Goal: Use online tool/utility: Utilize a website feature to perform a specific function

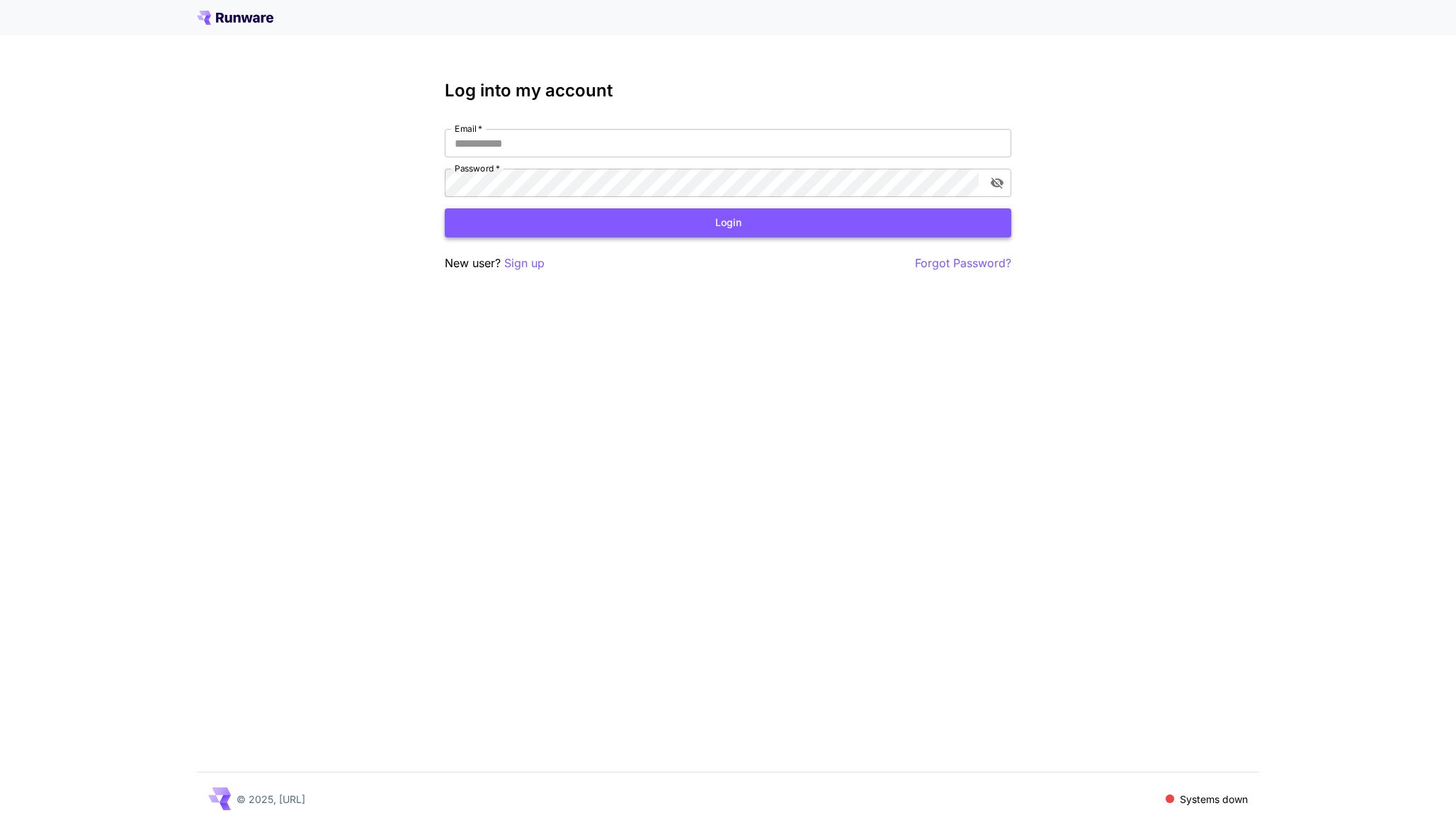
type input "**********"
click at [784, 228] on button "Login" at bounding box center [727, 222] width 566 height 29
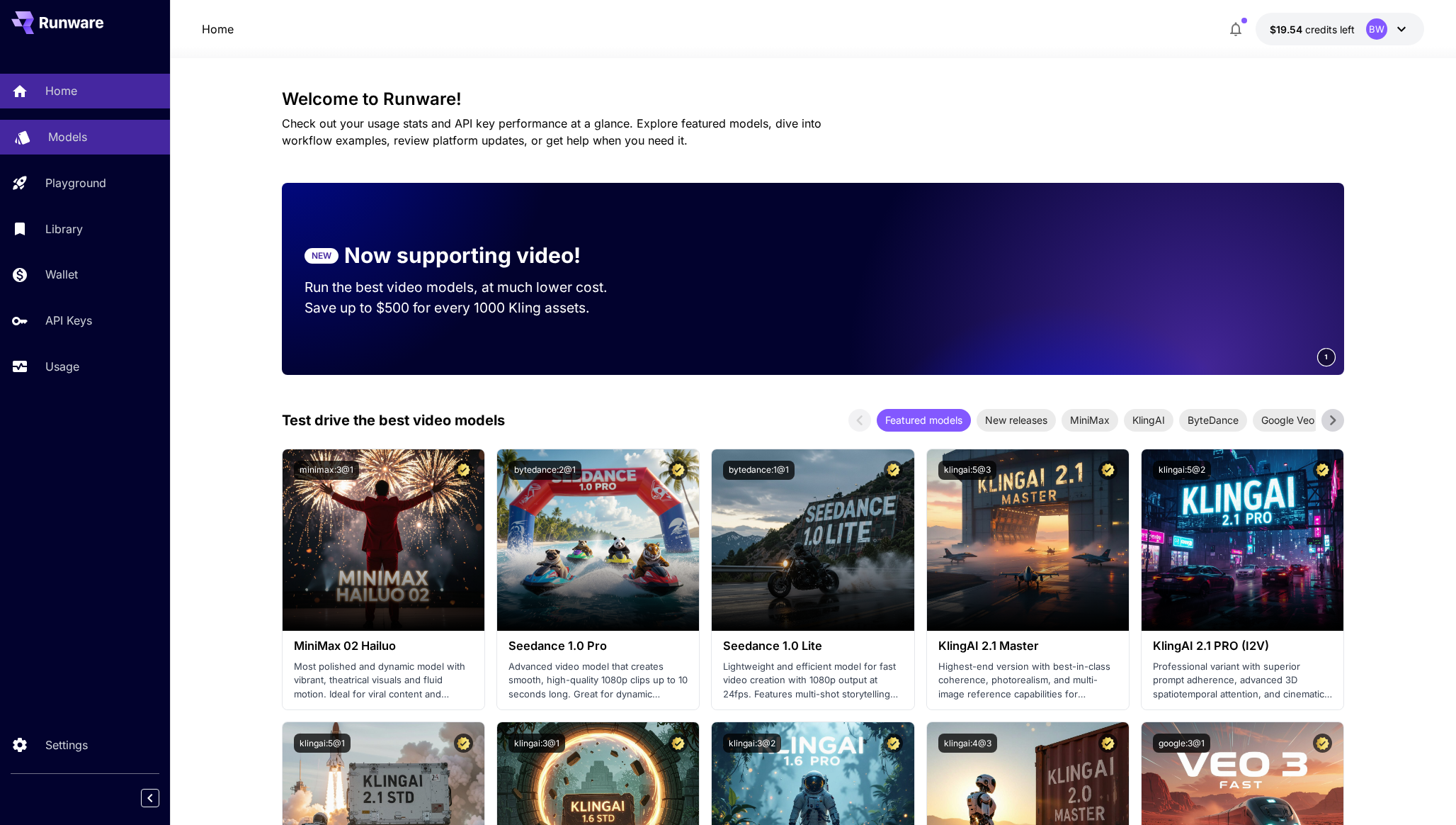
click at [86, 146] on link "Models" at bounding box center [85, 137] width 170 height 35
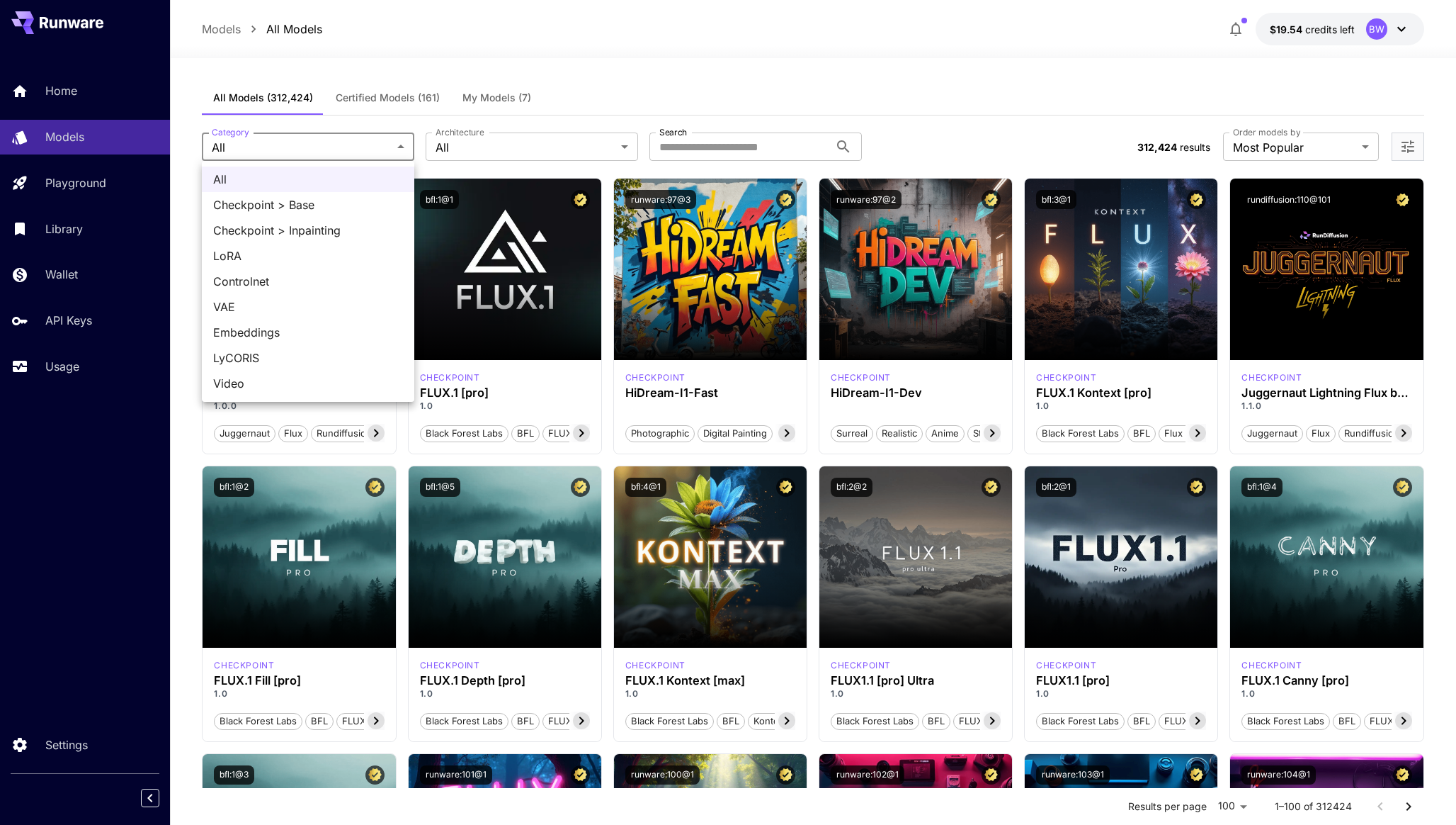
click at [318, 148] on div at bounding box center [728, 412] width 1456 height 825
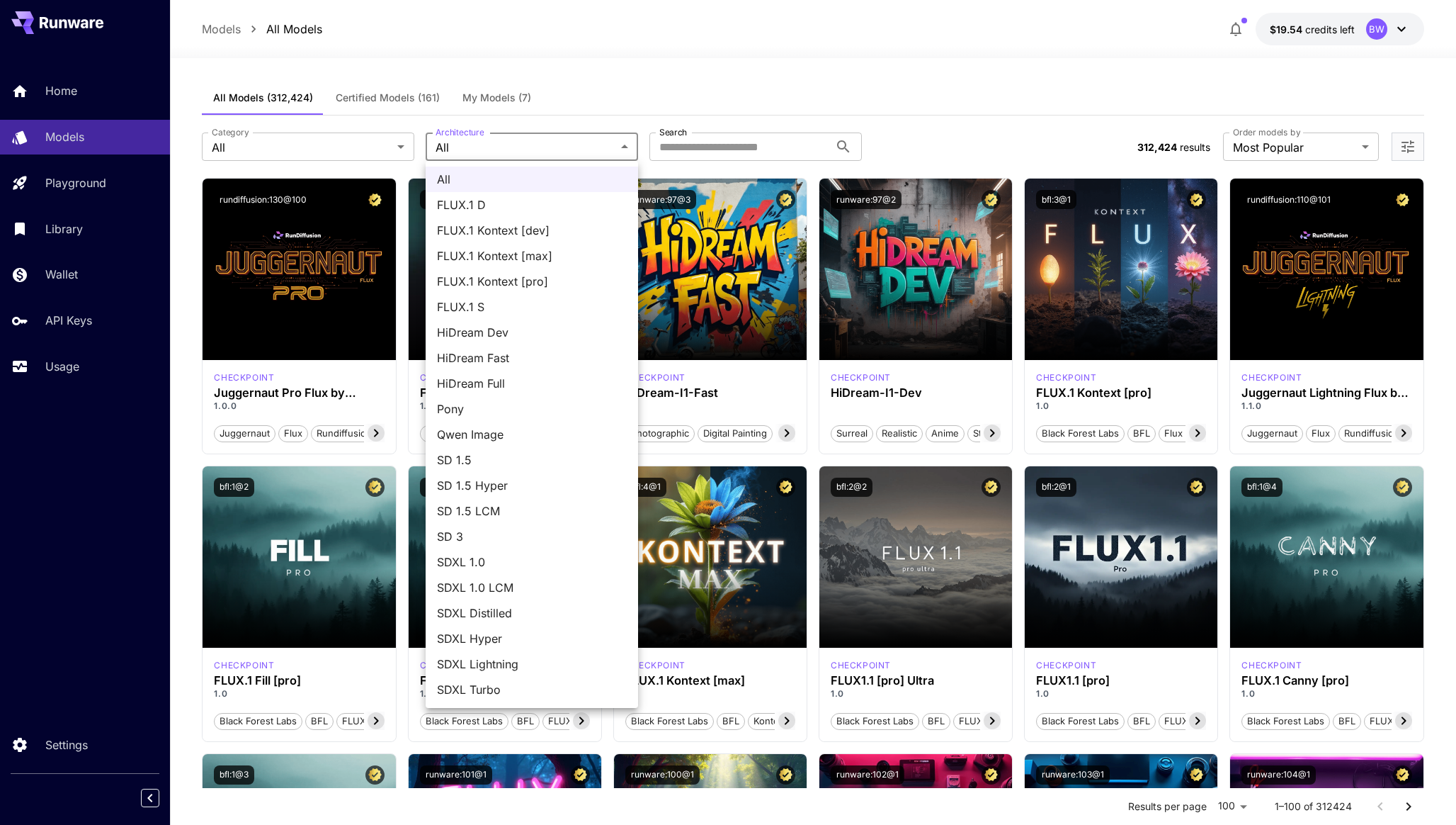
click at [501, 426] on span "Qwen Image" at bounding box center [532, 434] width 190 height 17
type input "**********"
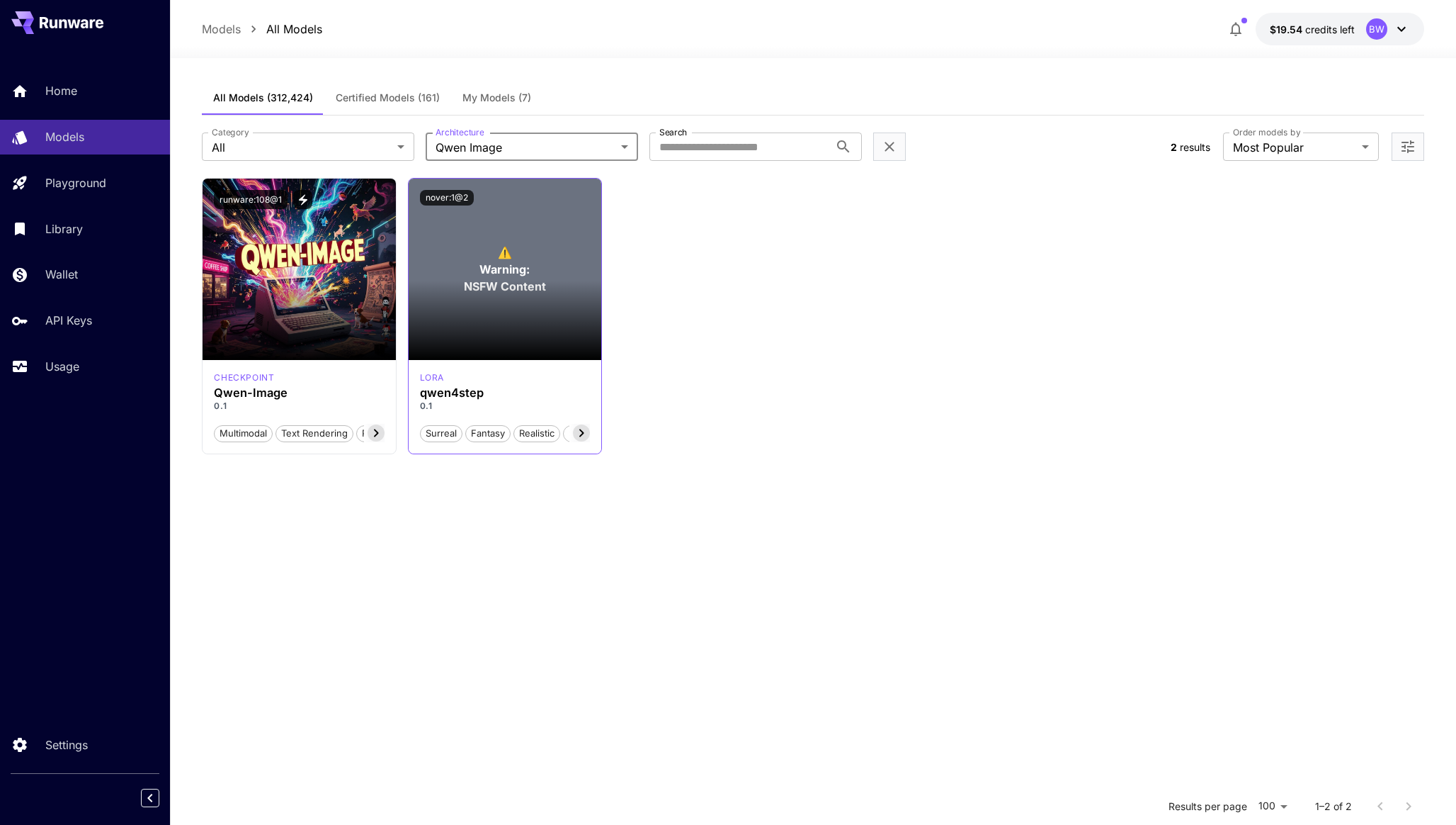
click at [489, 281] on section at bounding box center [504, 320] width 192 height 79
click at [470, 285] on section at bounding box center [504, 320] width 192 height 79
click at [1395, 141] on div at bounding box center [1408, 147] width 32 height 28
click at [1402, 147] on icon "Open more filters" at bounding box center [1408, 147] width 13 height 13
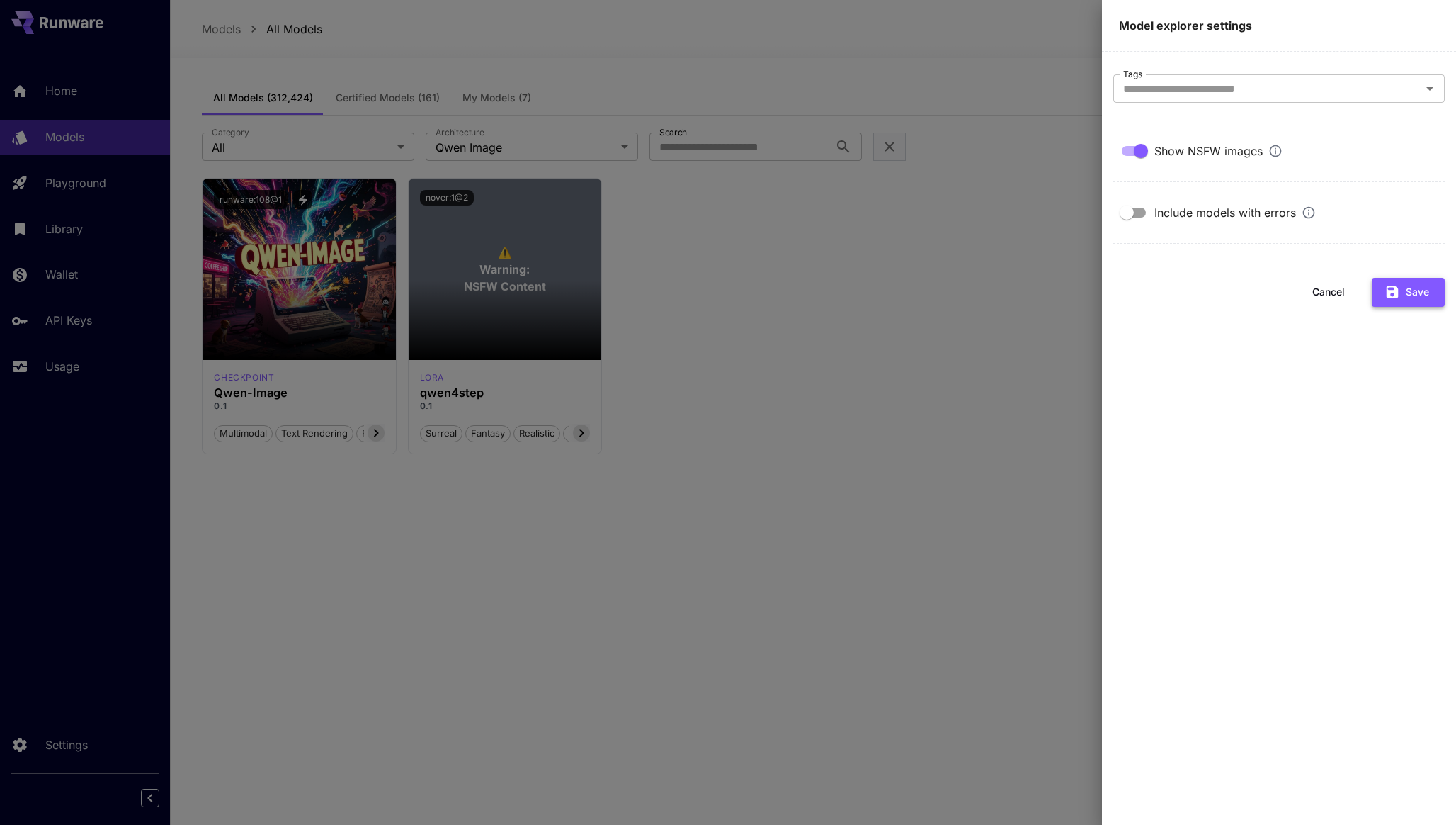
click at [1385, 293] on icon "button" at bounding box center [1393, 292] width 16 height 16
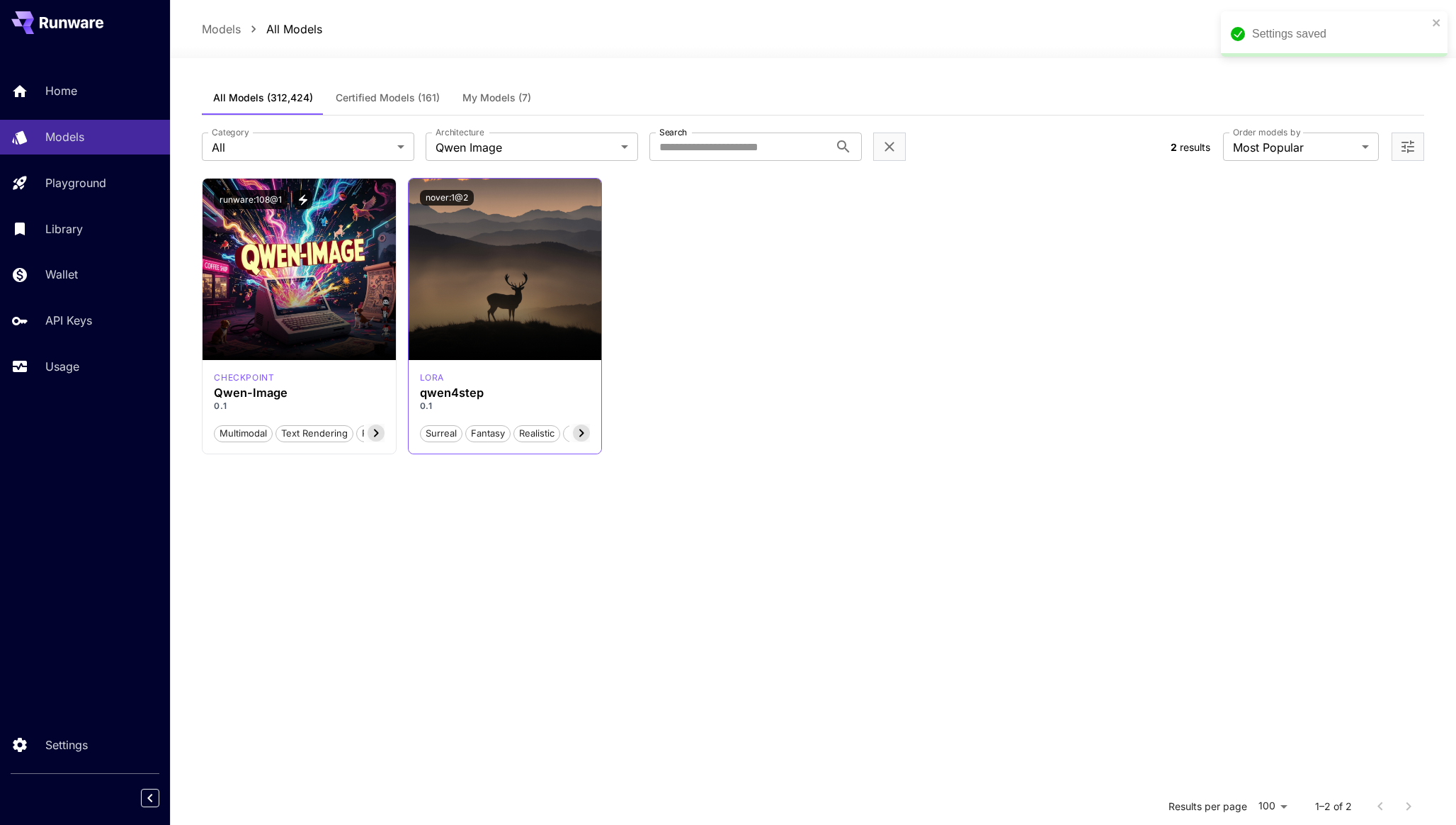
click at [462, 298] on section at bounding box center [504, 320] width 192 height 79
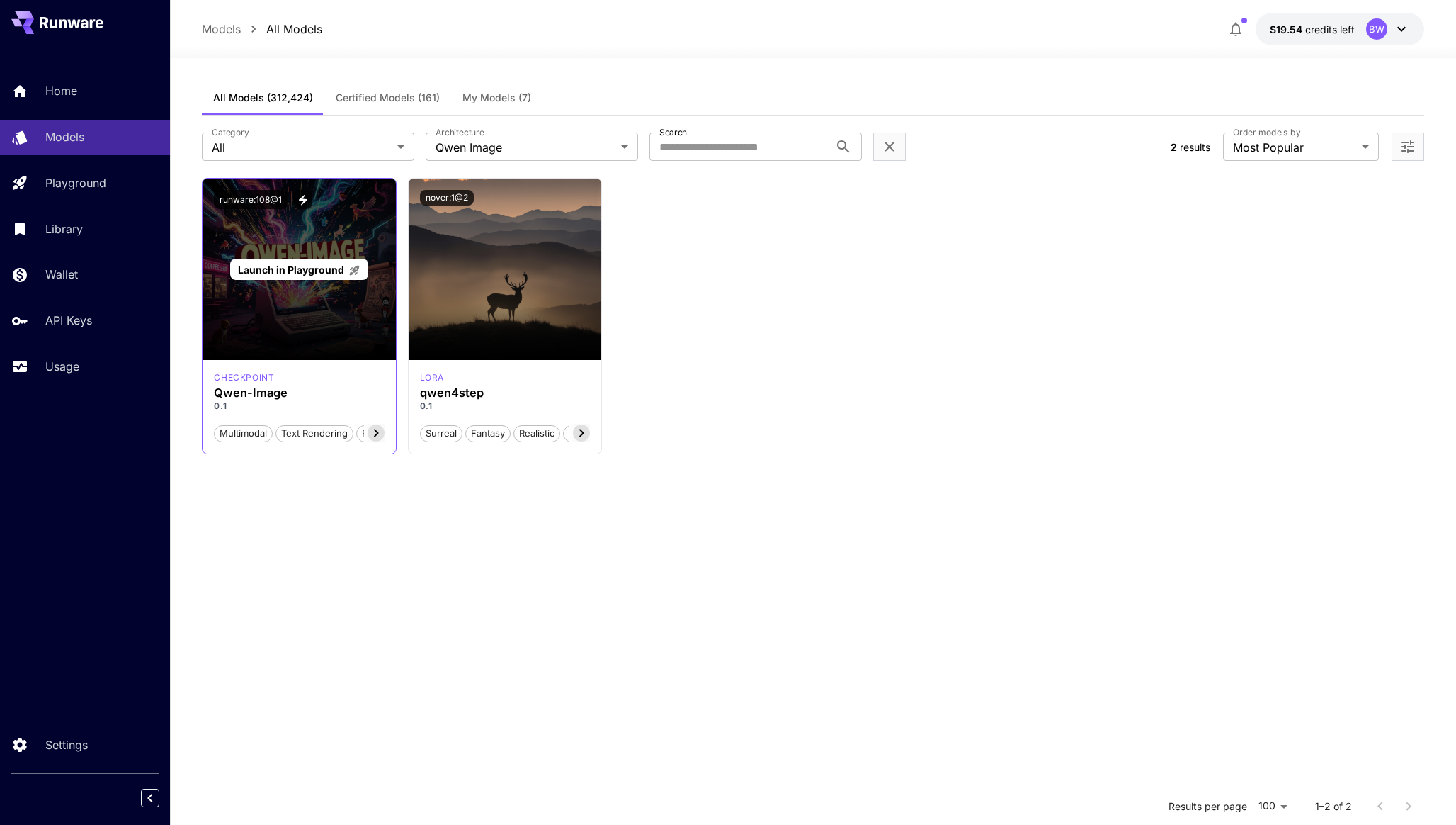
click at [311, 269] on span "Launch in Playground" at bounding box center [291, 270] width 106 height 12
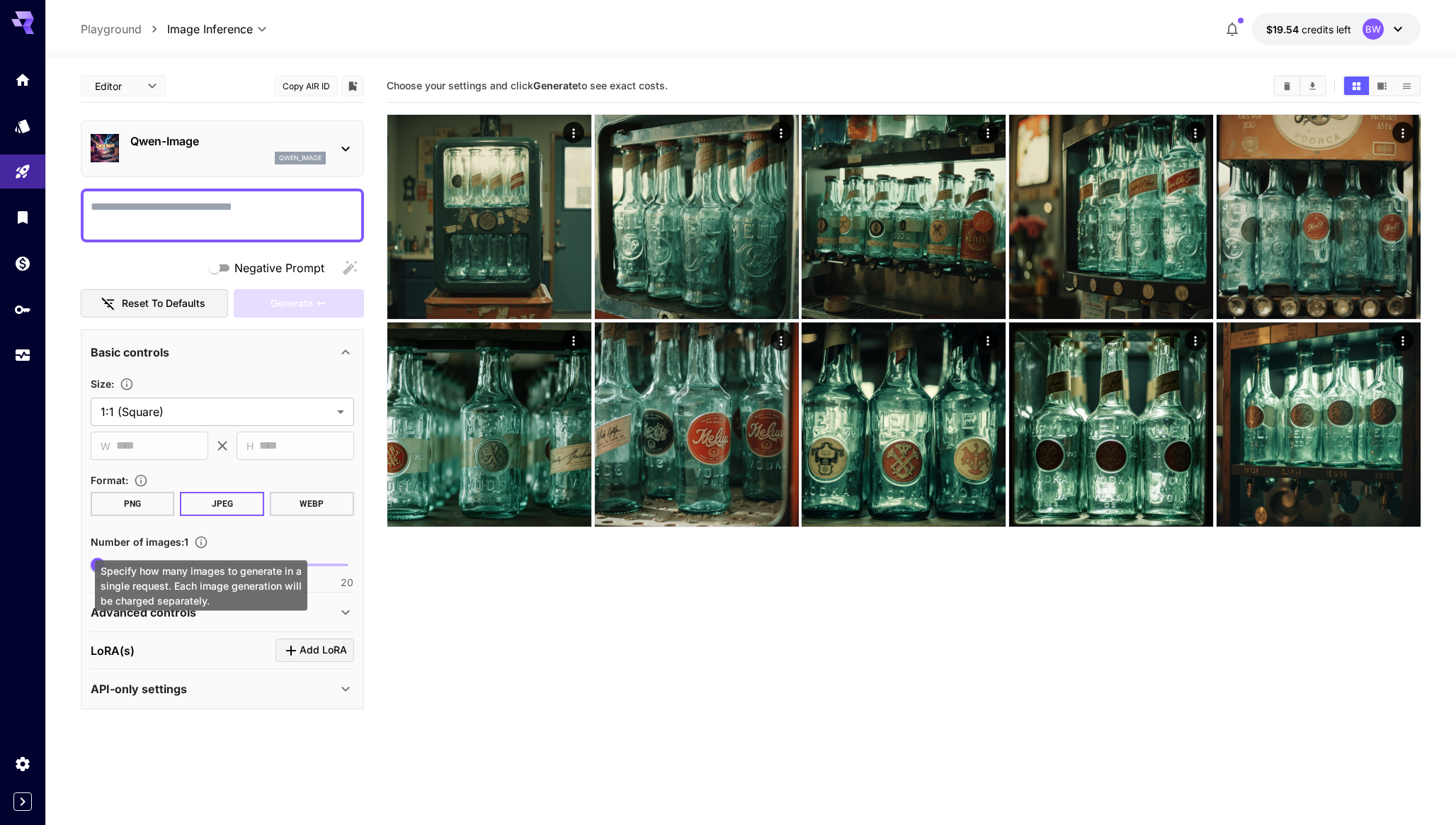
scroll to position [112, 0]
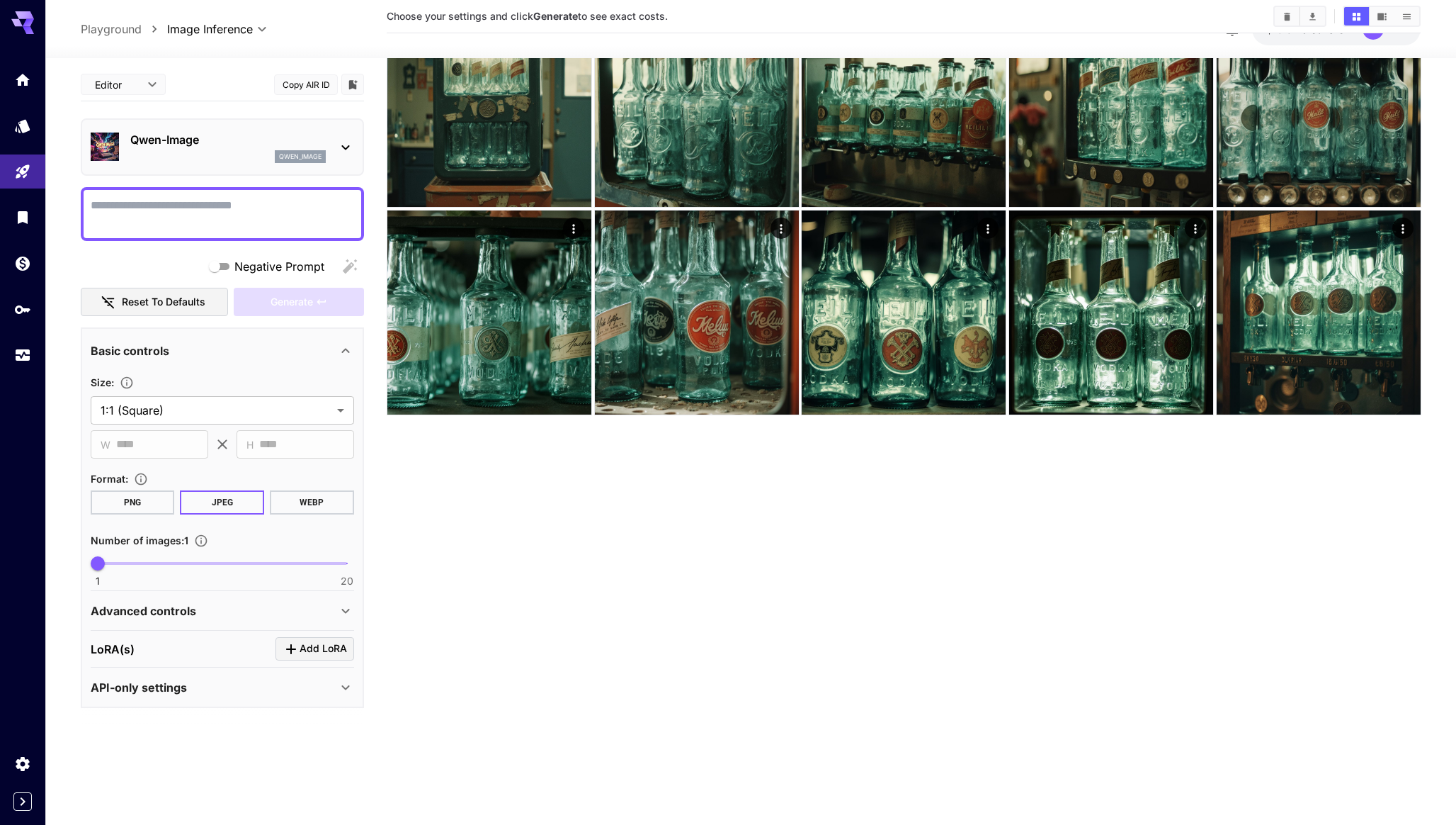
click at [185, 605] on p "Advanced controls" at bounding box center [143, 610] width 105 height 17
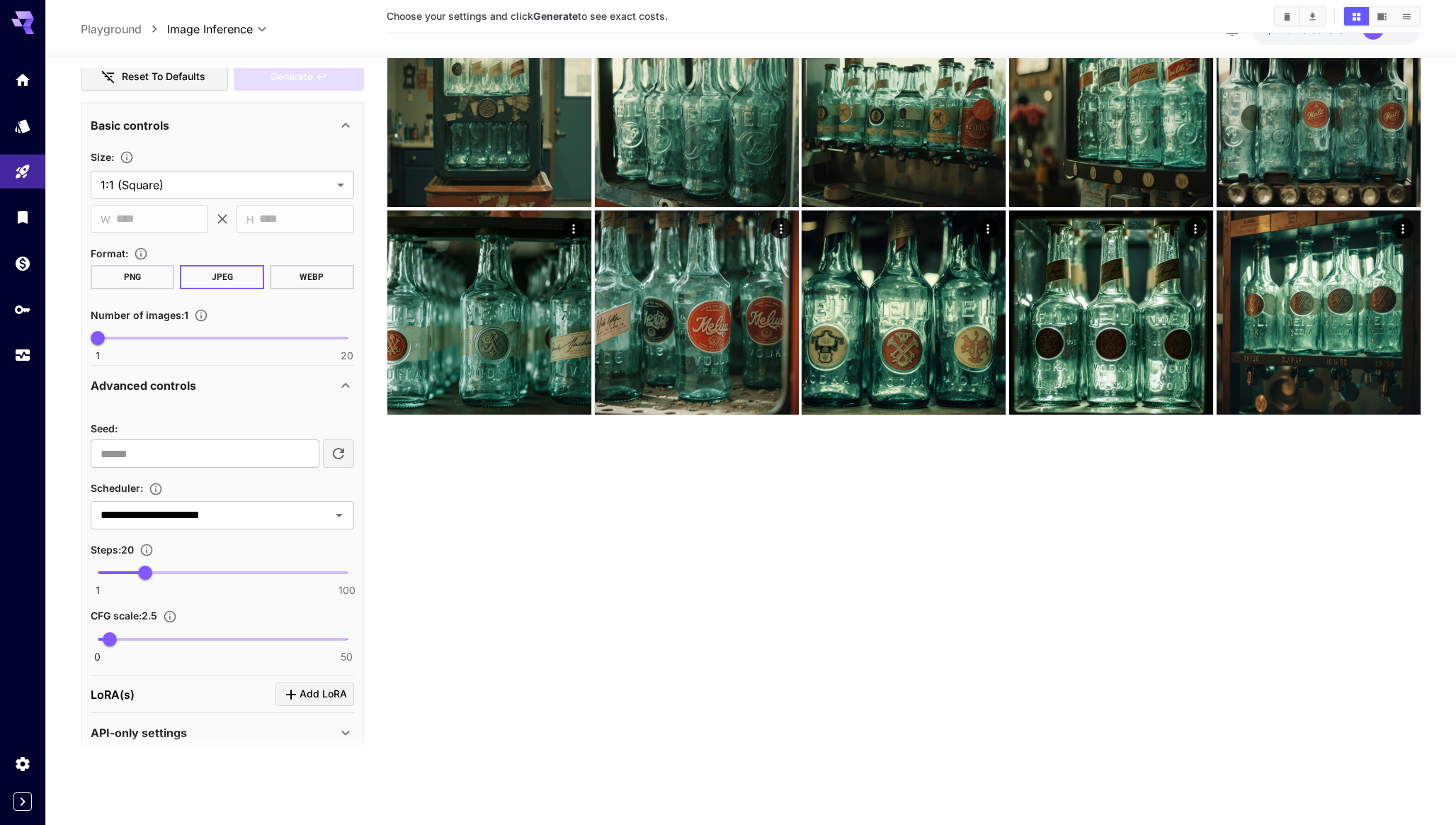
scroll to position [0, 0]
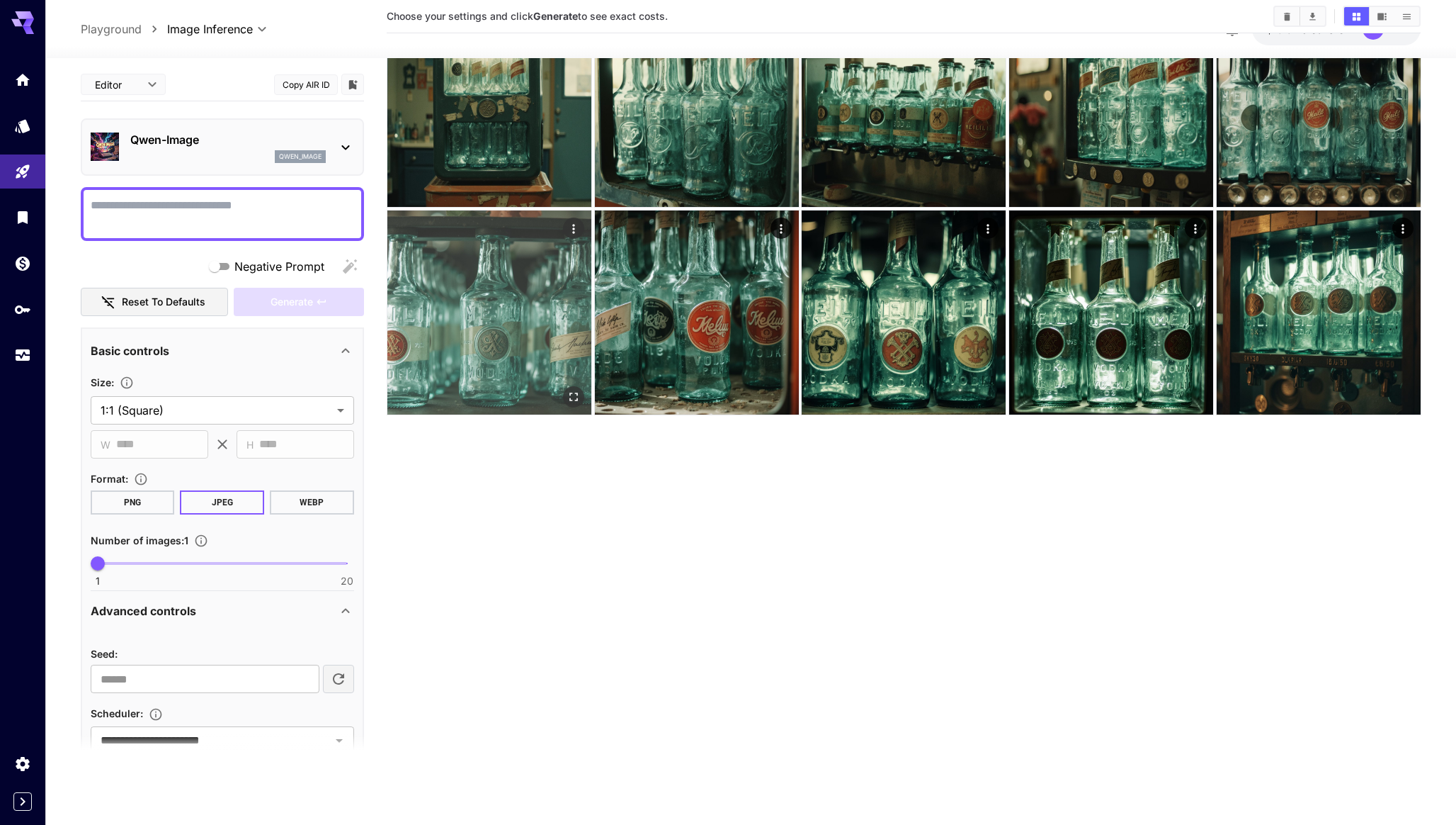
click at [471, 340] on img at bounding box center [489, 313] width 204 height 204
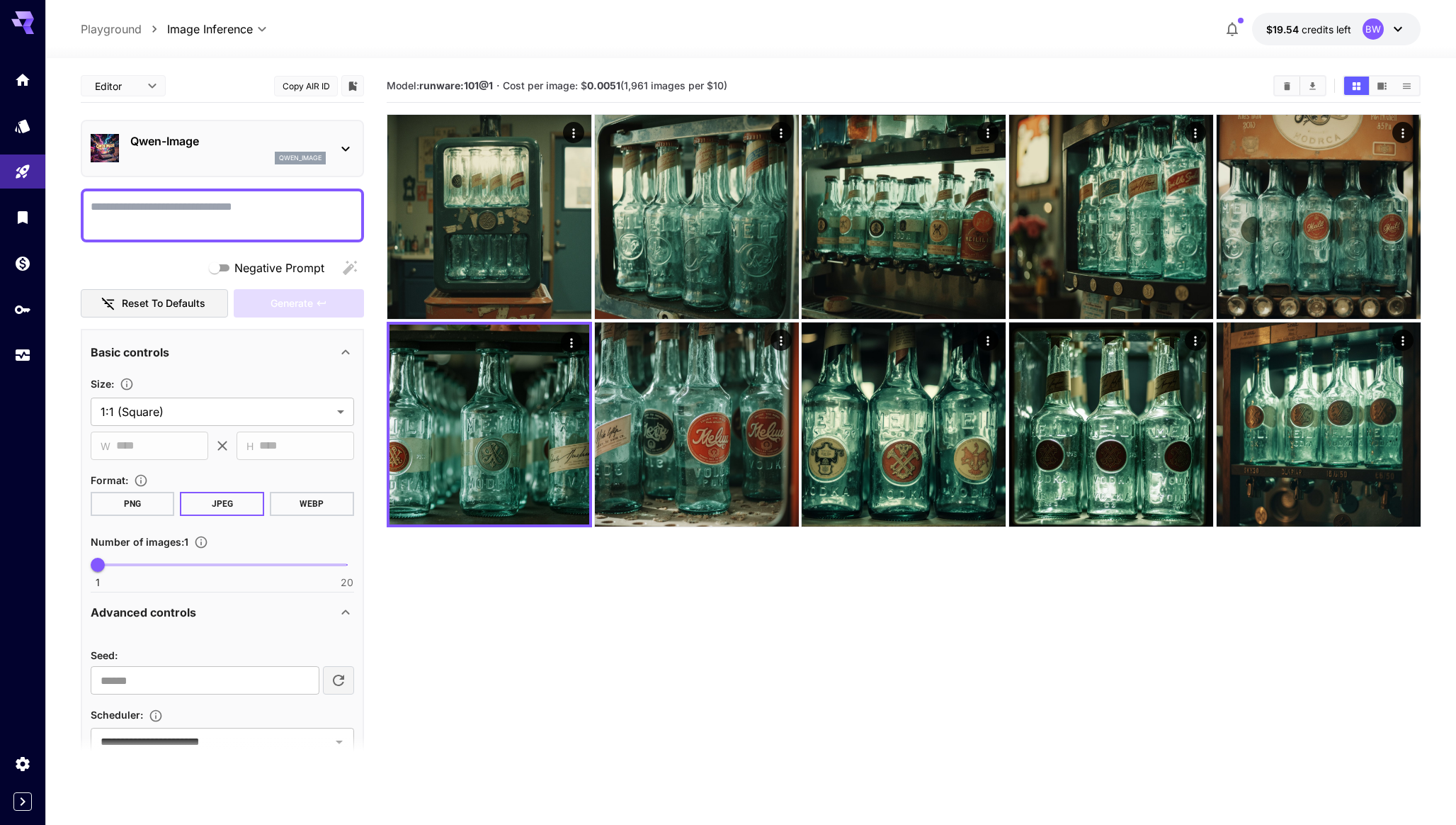
click at [295, 156] on p "qwen_image" at bounding box center [300, 157] width 42 height 10
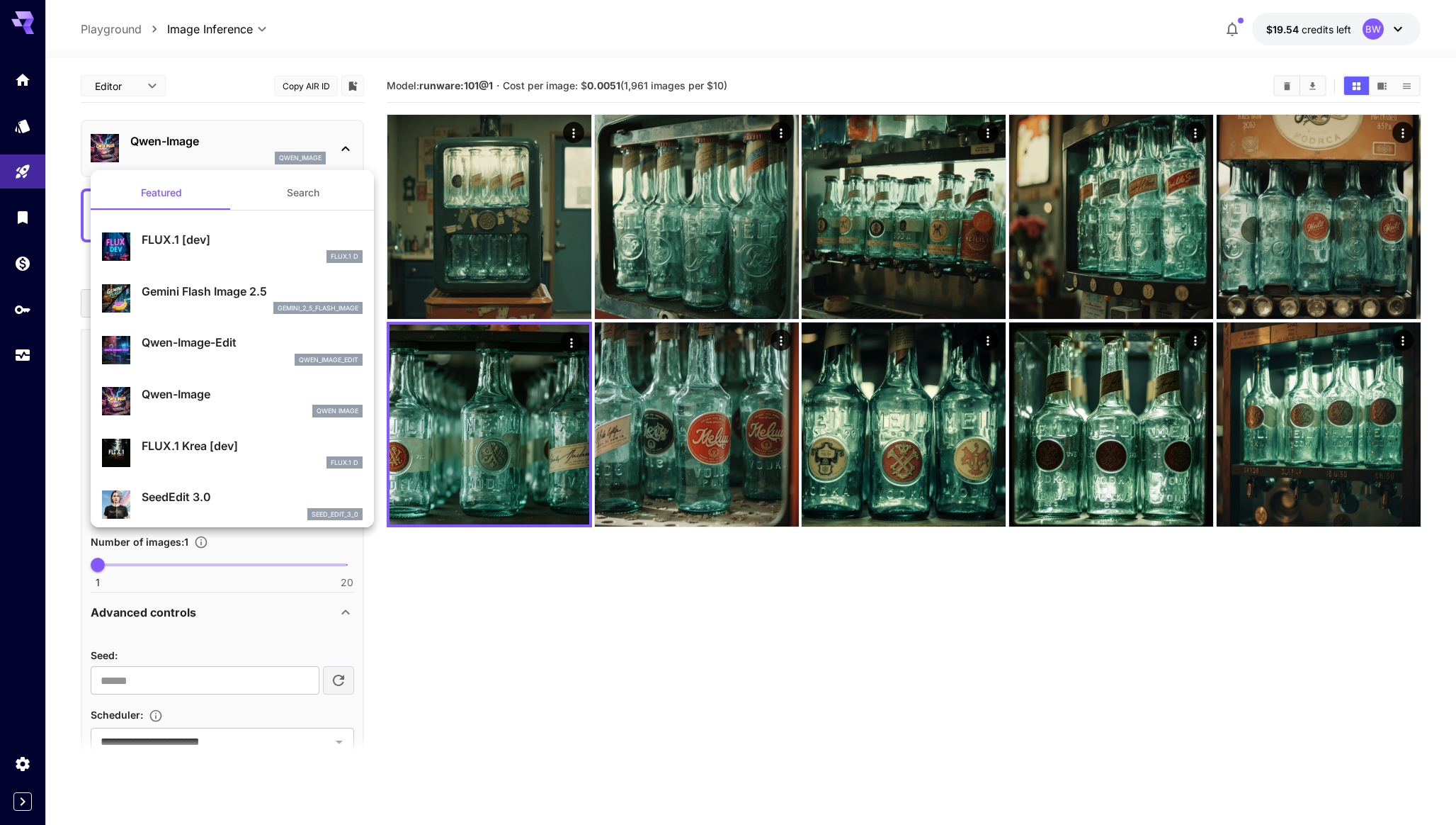
click at [295, 156] on div at bounding box center [728, 412] width 1456 height 825
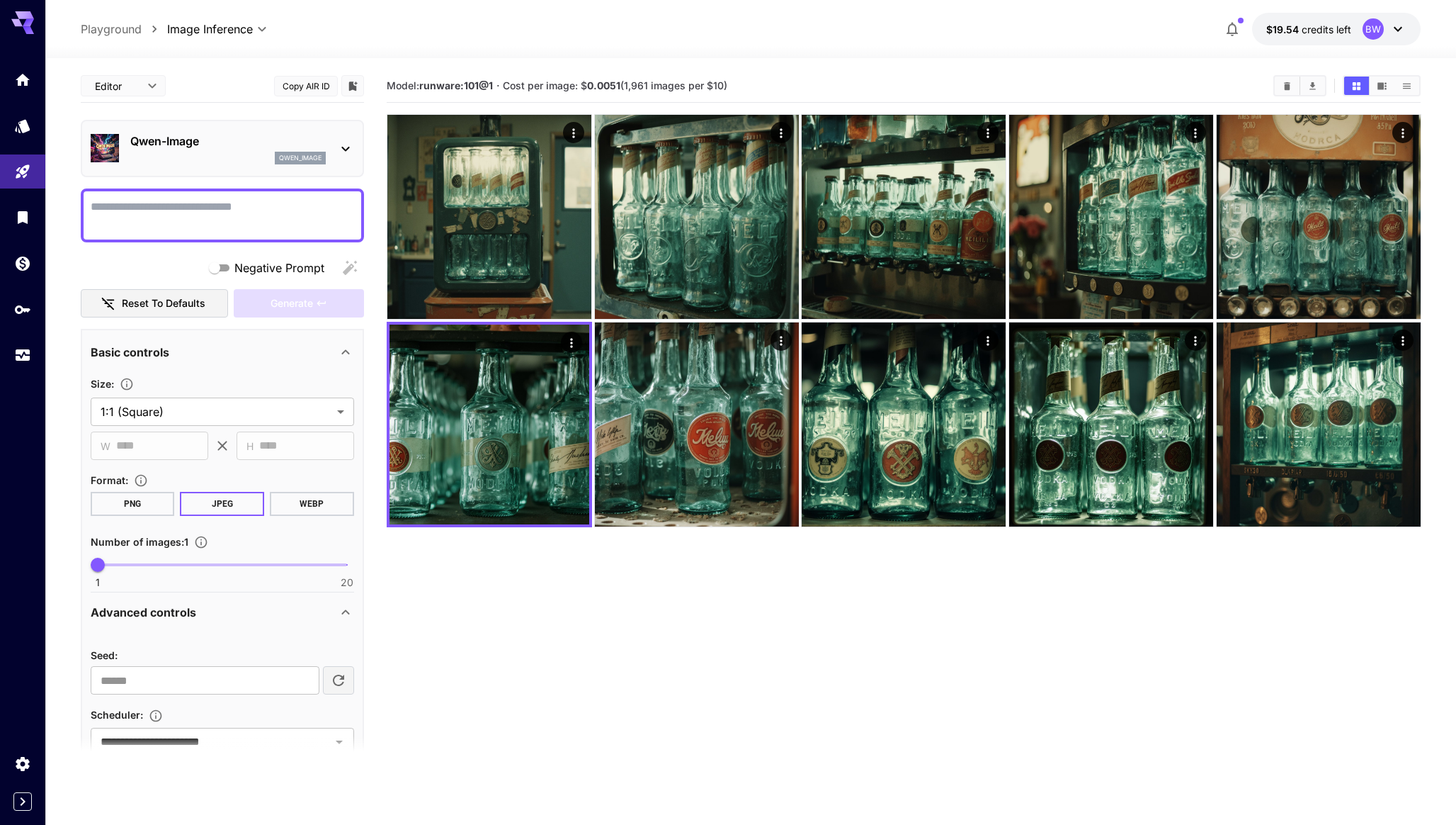
scroll to position [112, 0]
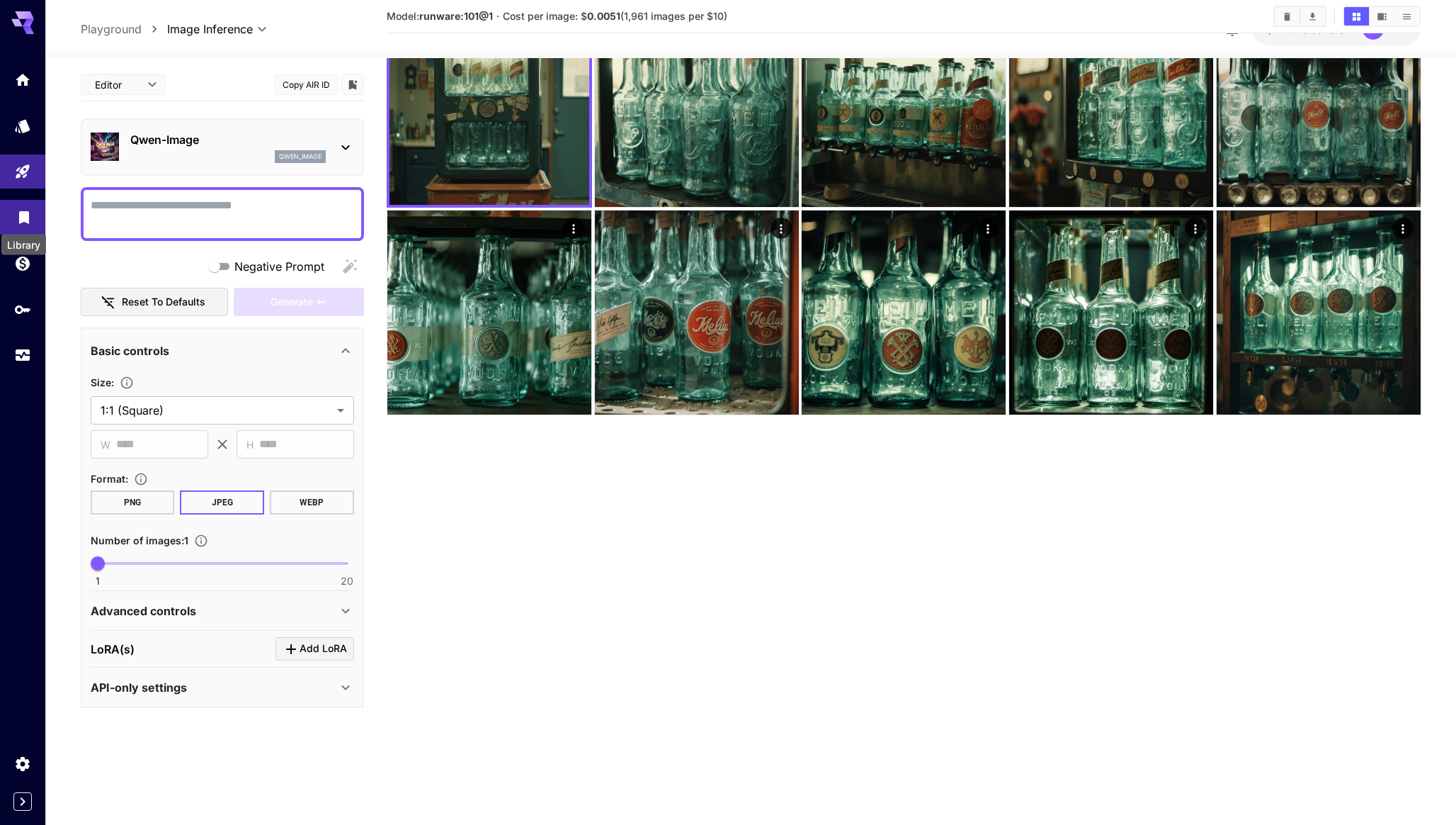
click at [18, 217] on icon "Library" at bounding box center [24, 213] width 17 height 17
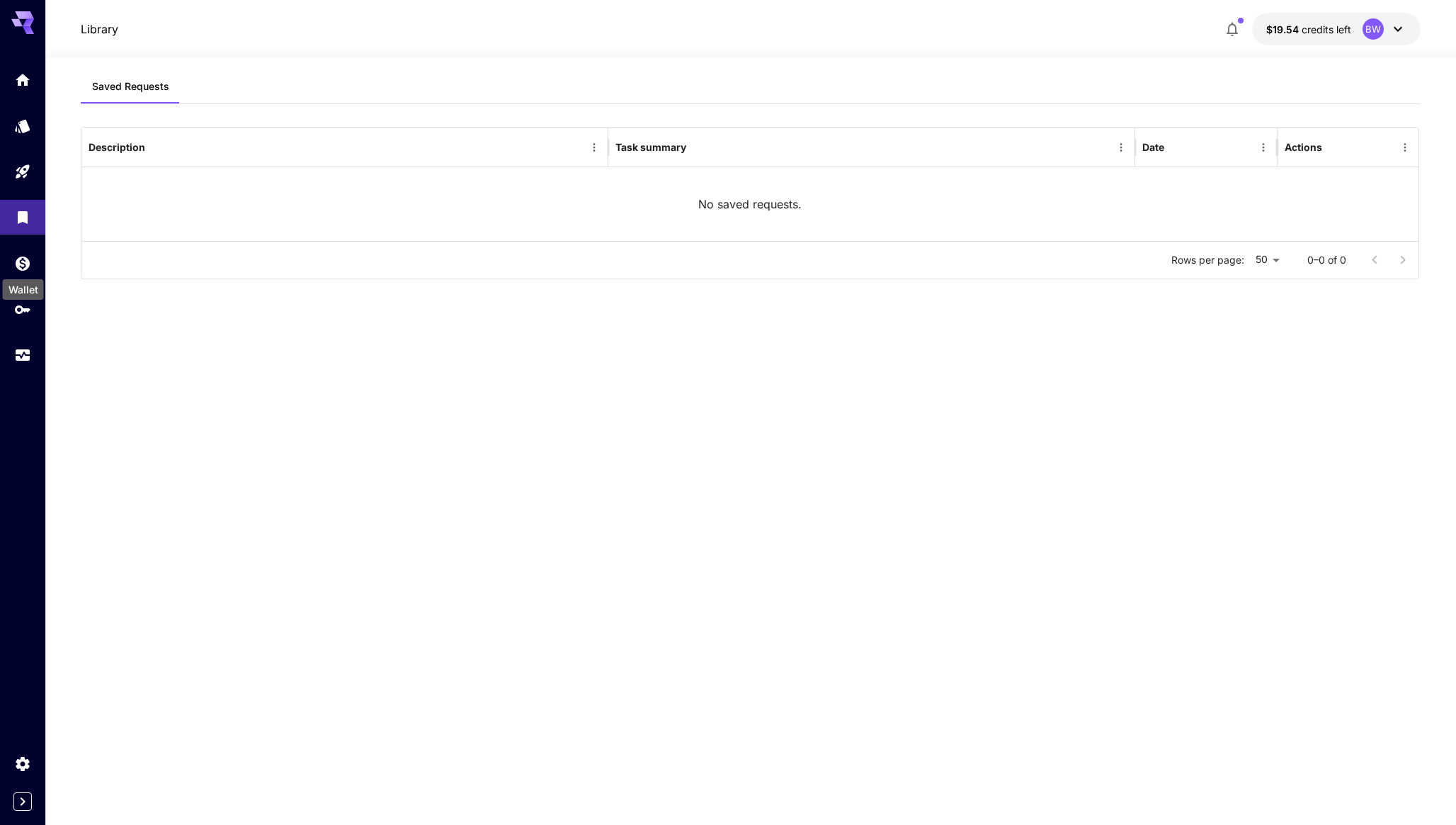
click at [26, 279] on div "Wallet" at bounding box center [23, 289] width 41 height 20
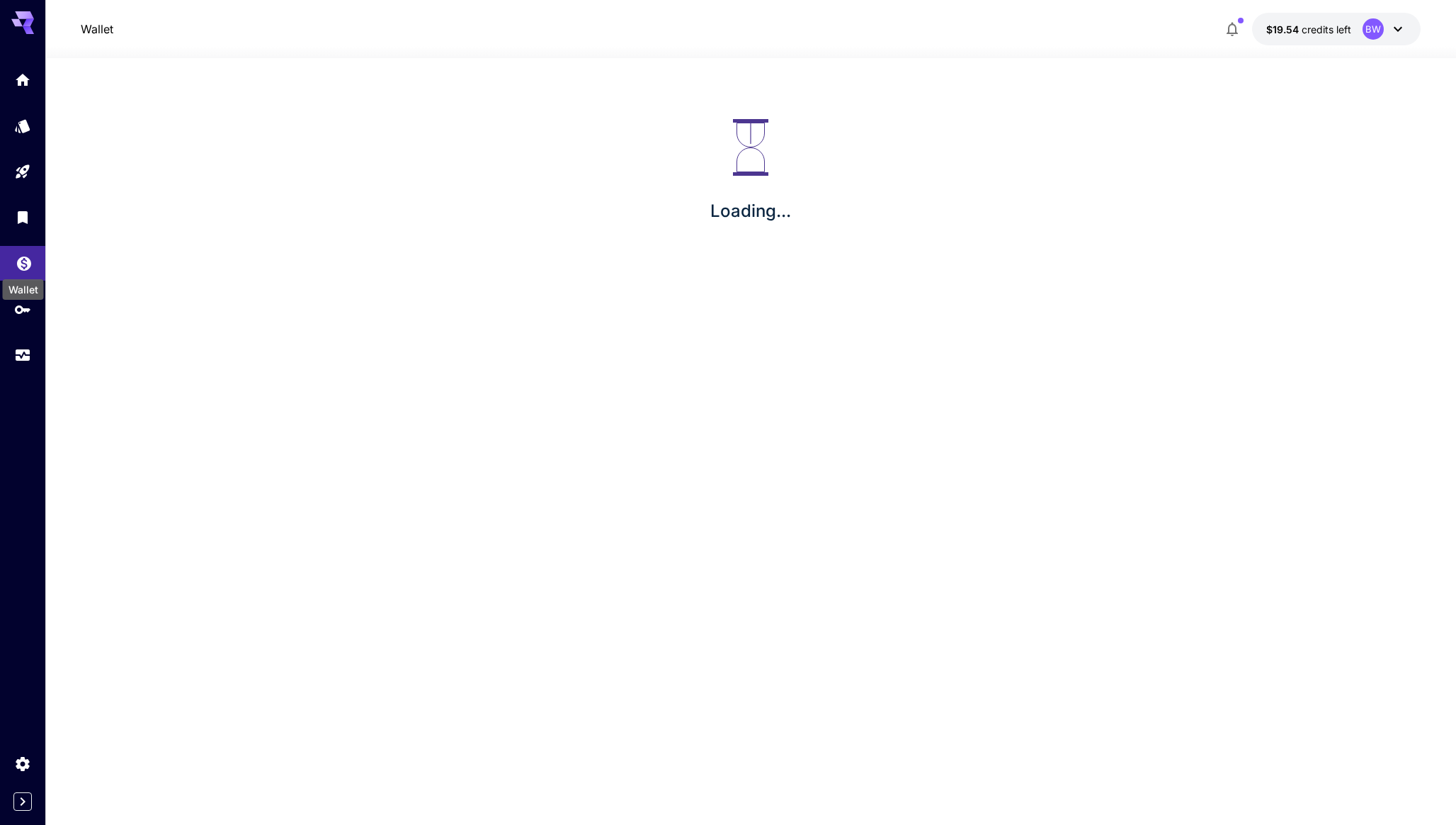
click at [25, 264] on icon "Wallet" at bounding box center [24, 259] width 14 height 14
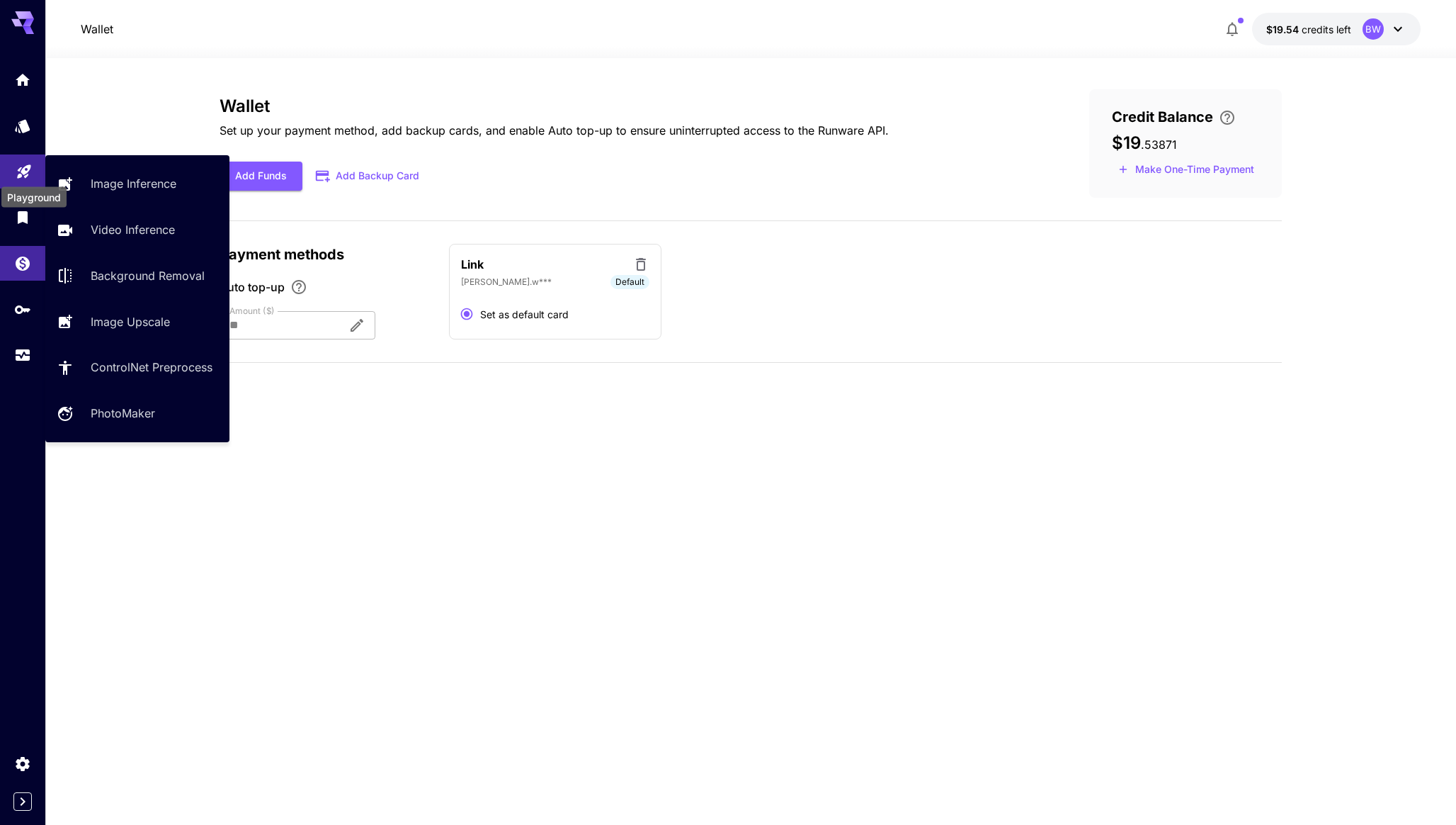
click at [24, 167] on icon "Playground" at bounding box center [24, 167] width 17 height 17
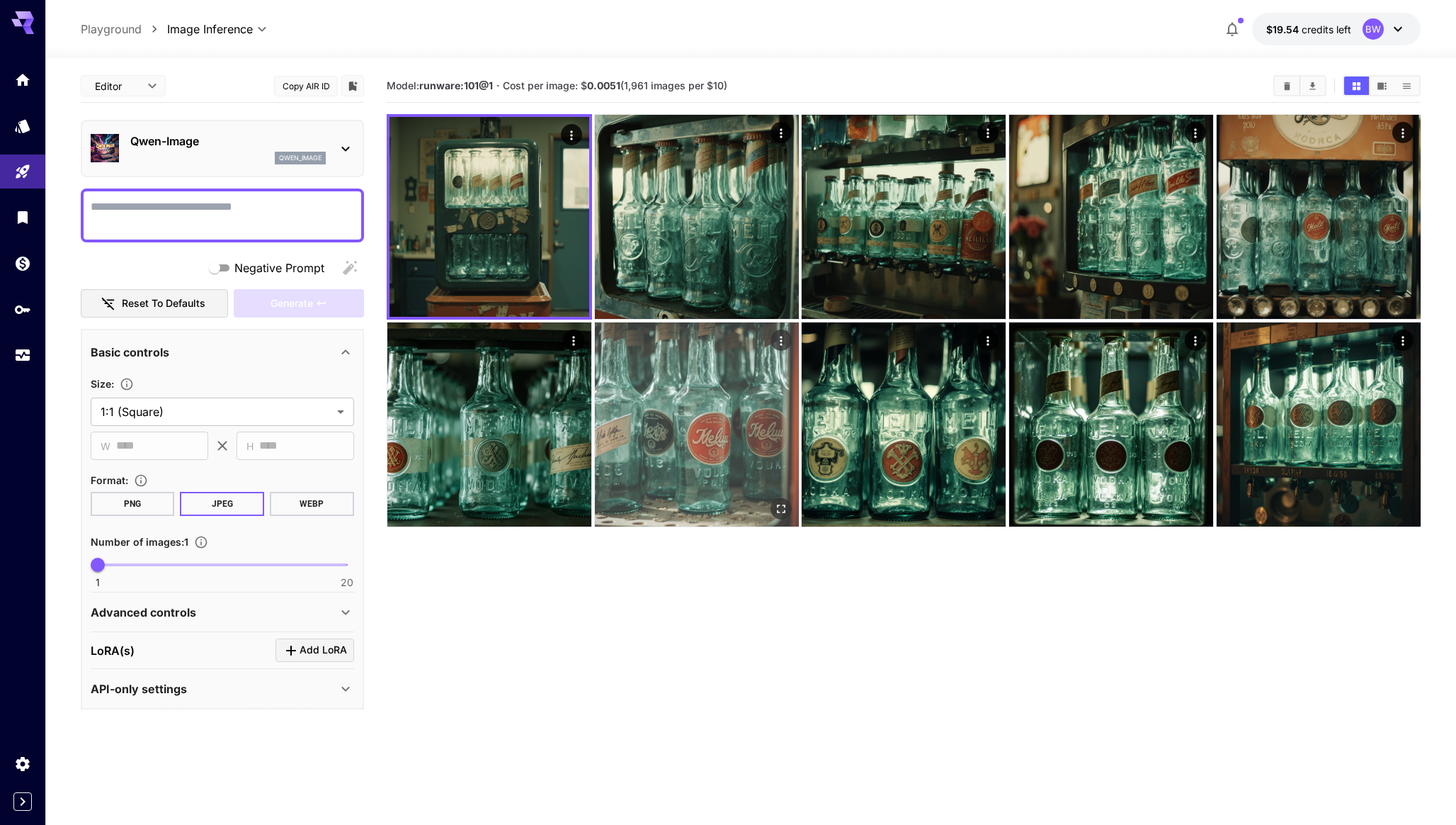
click at [682, 398] on img at bounding box center [696, 424] width 204 height 204
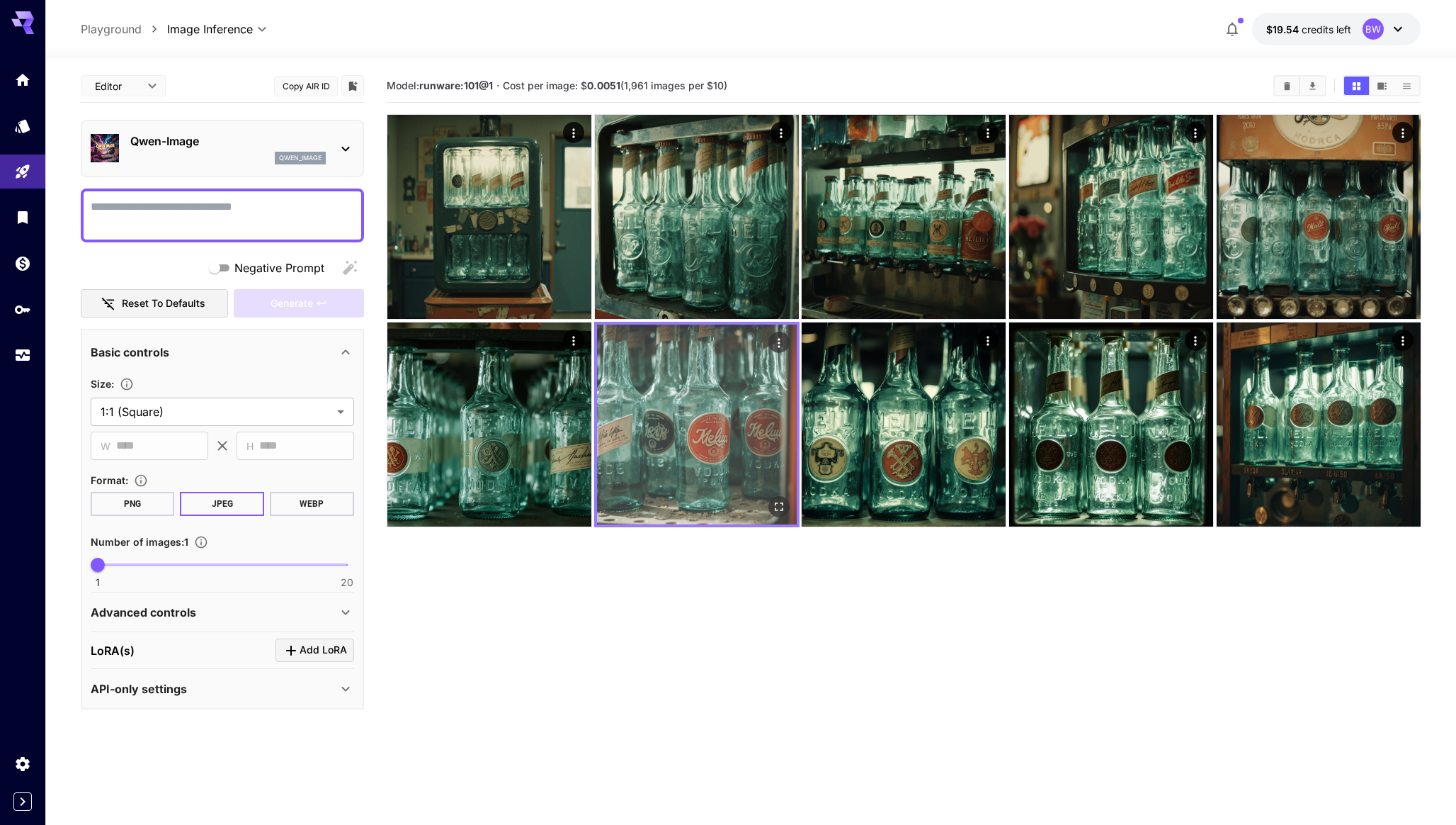
click at [681, 416] on img at bounding box center [696, 423] width 199 height 199
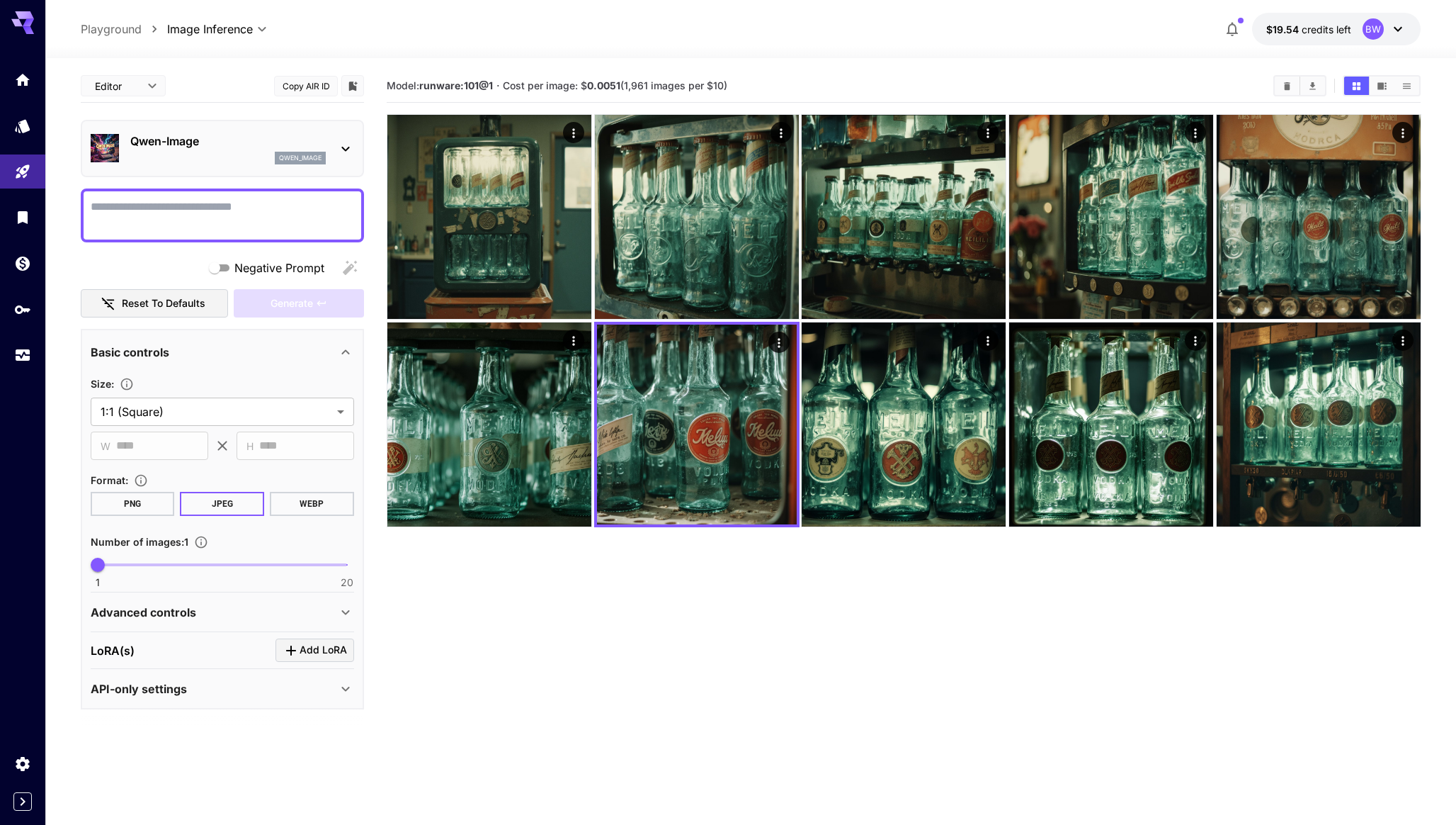
click at [717, 612] on section "Model: runware:101@1 · Cost per image: $ 0.0051 (1,961 images per $10)" at bounding box center [903, 481] width 1034 height 825
click at [536, 25] on div "**********" at bounding box center [751, 29] width 1340 height 33
